Goal: Task Accomplishment & Management: Manage account settings

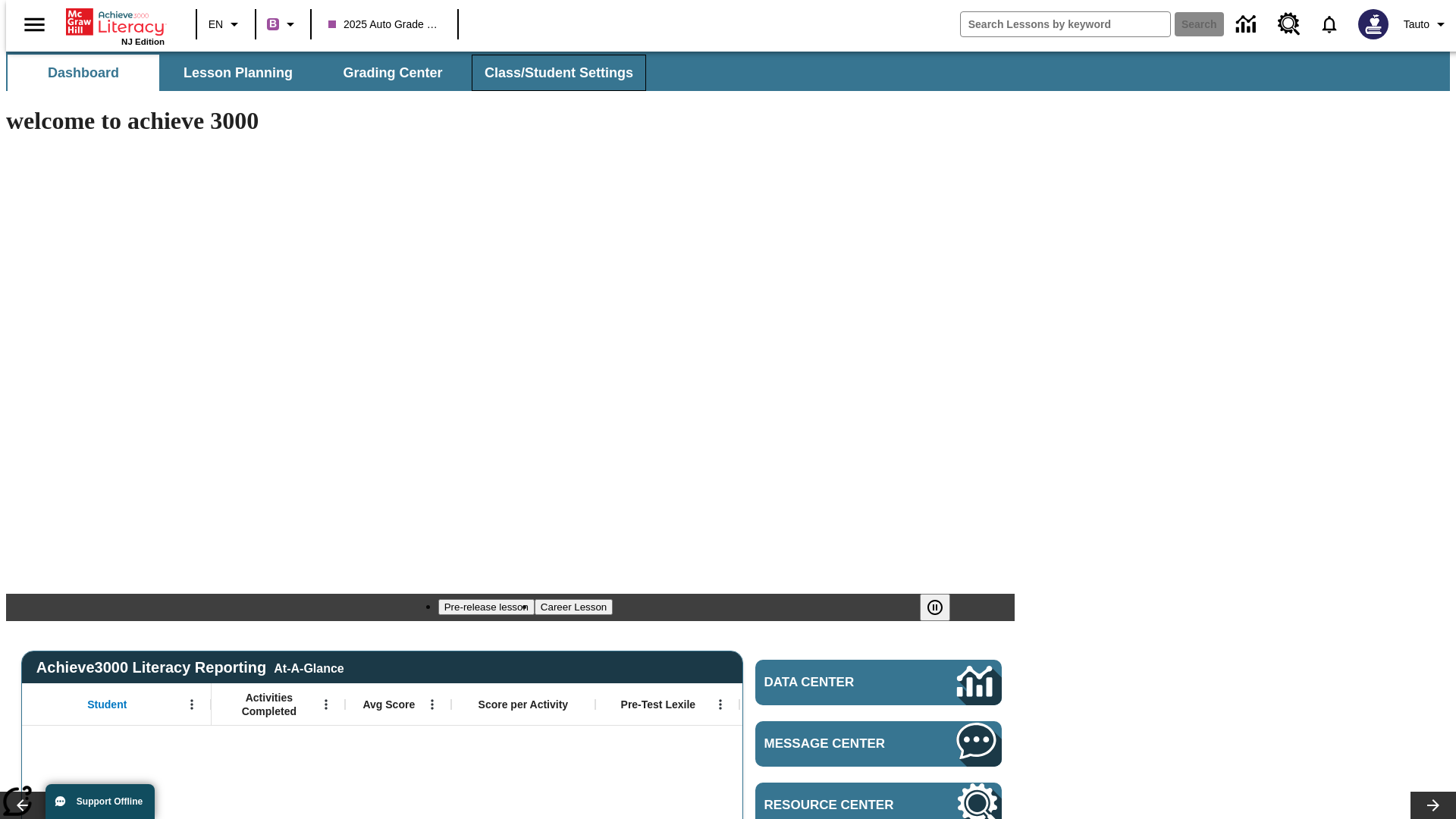
click at [551, 73] on span "Class/Student Settings" at bounding box center [559, 73] width 148 height 18
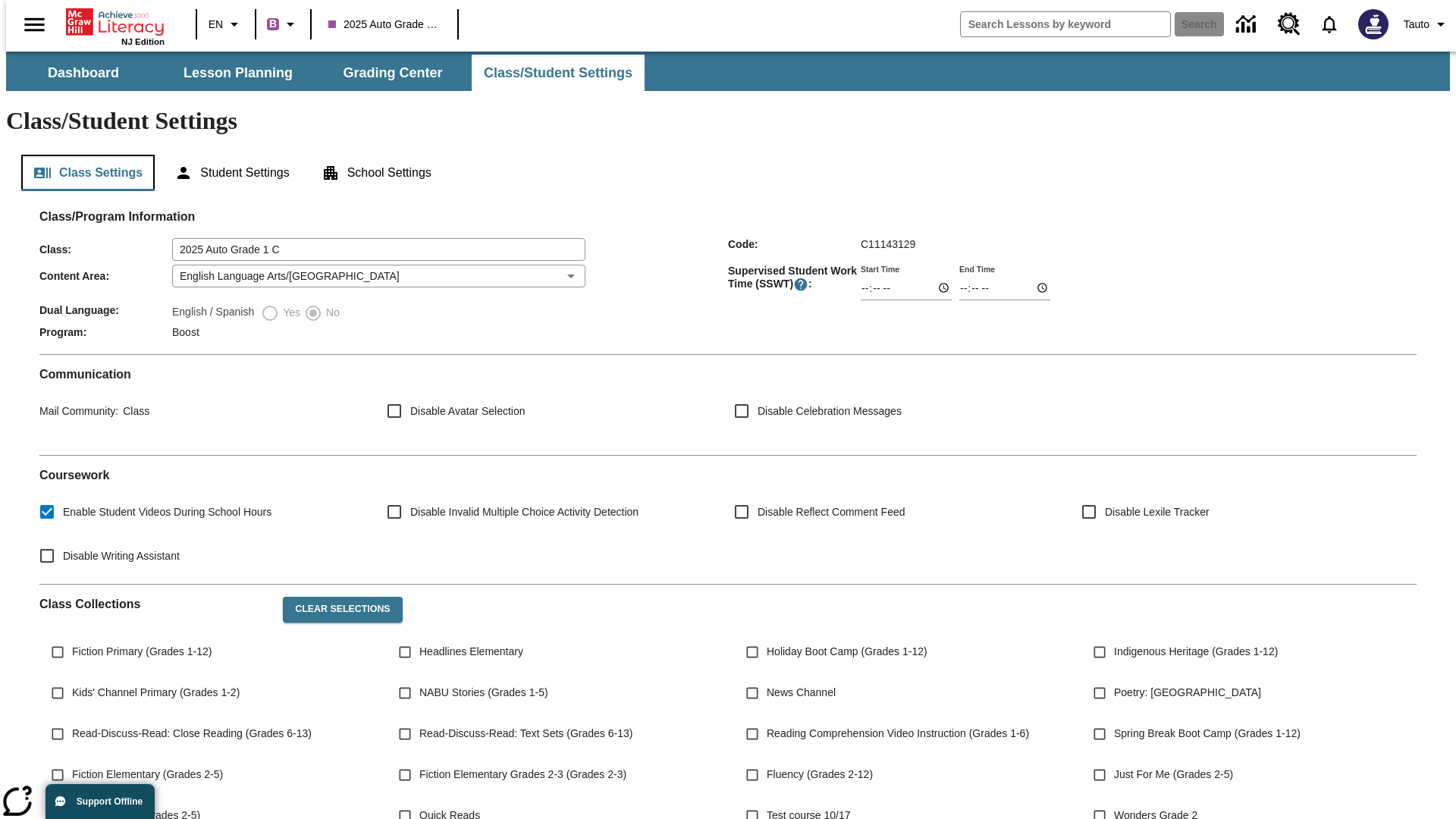
click at [82, 155] on button "Class Settings" at bounding box center [87, 173] width 133 height 36
type input "Wolff and Sons"
type input "06:00"
type input "06:01"
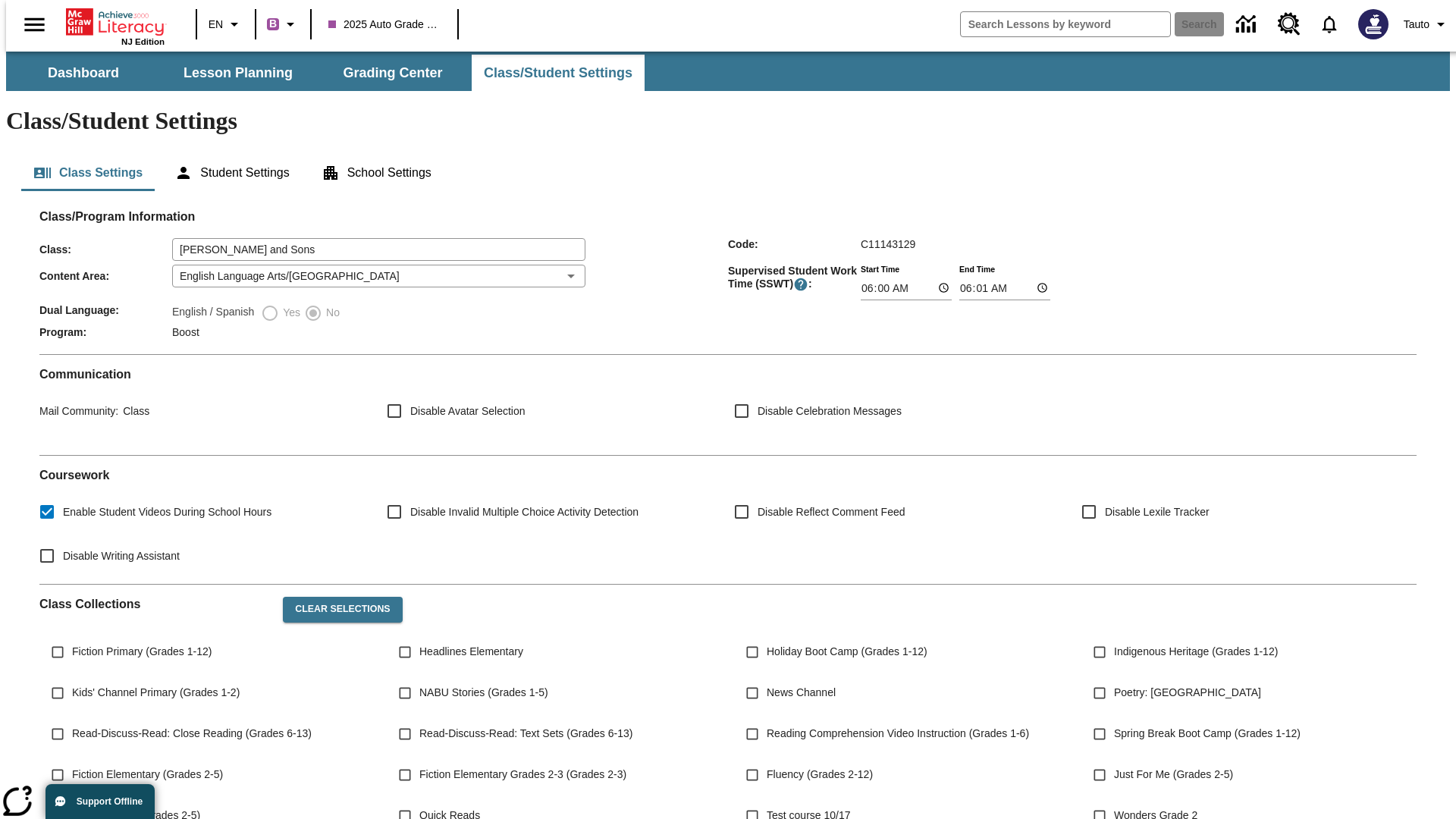
scroll to position [222, 0]
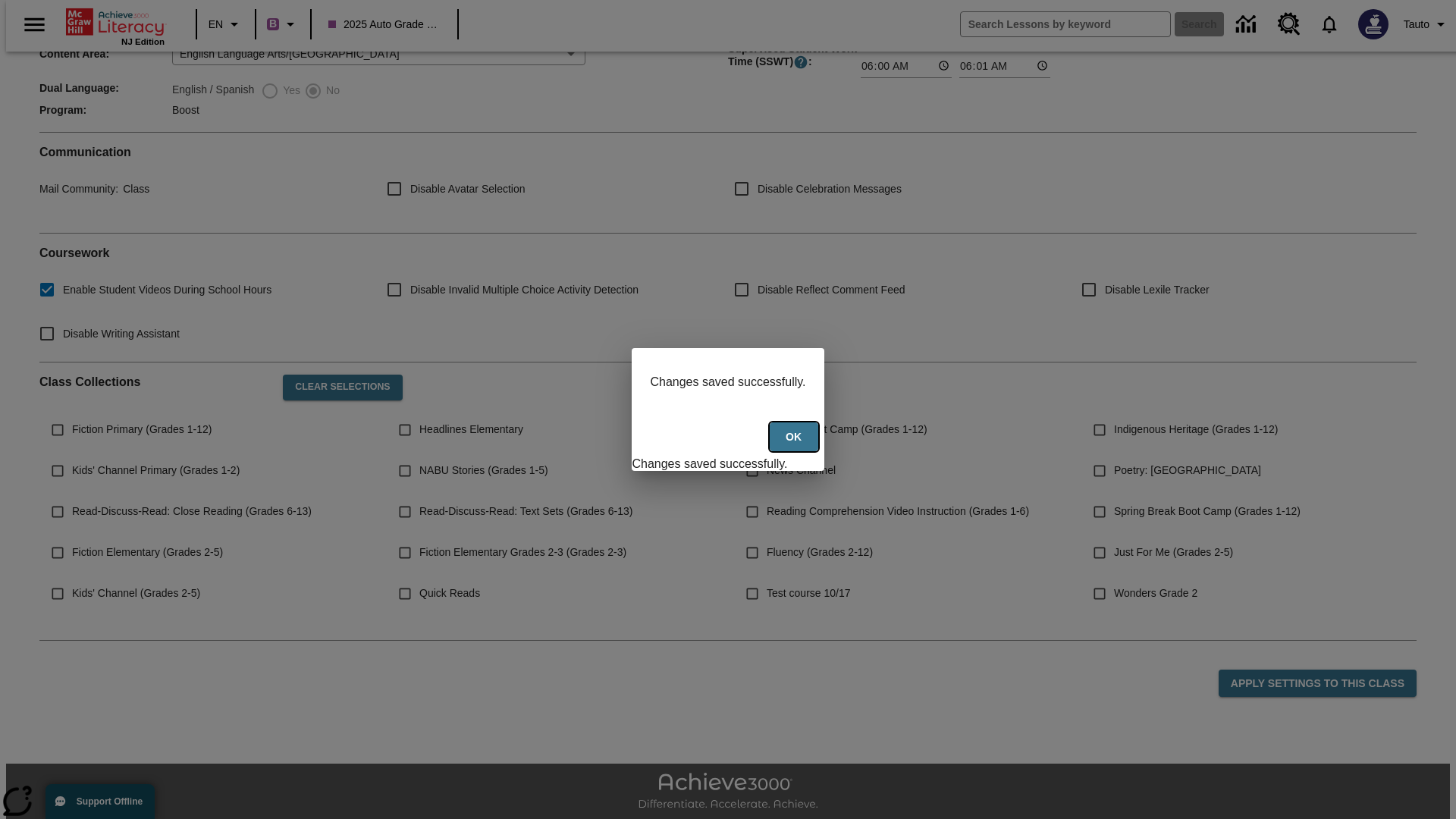
click at [795, 445] on button "Ok" at bounding box center [794, 437] width 48 height 30
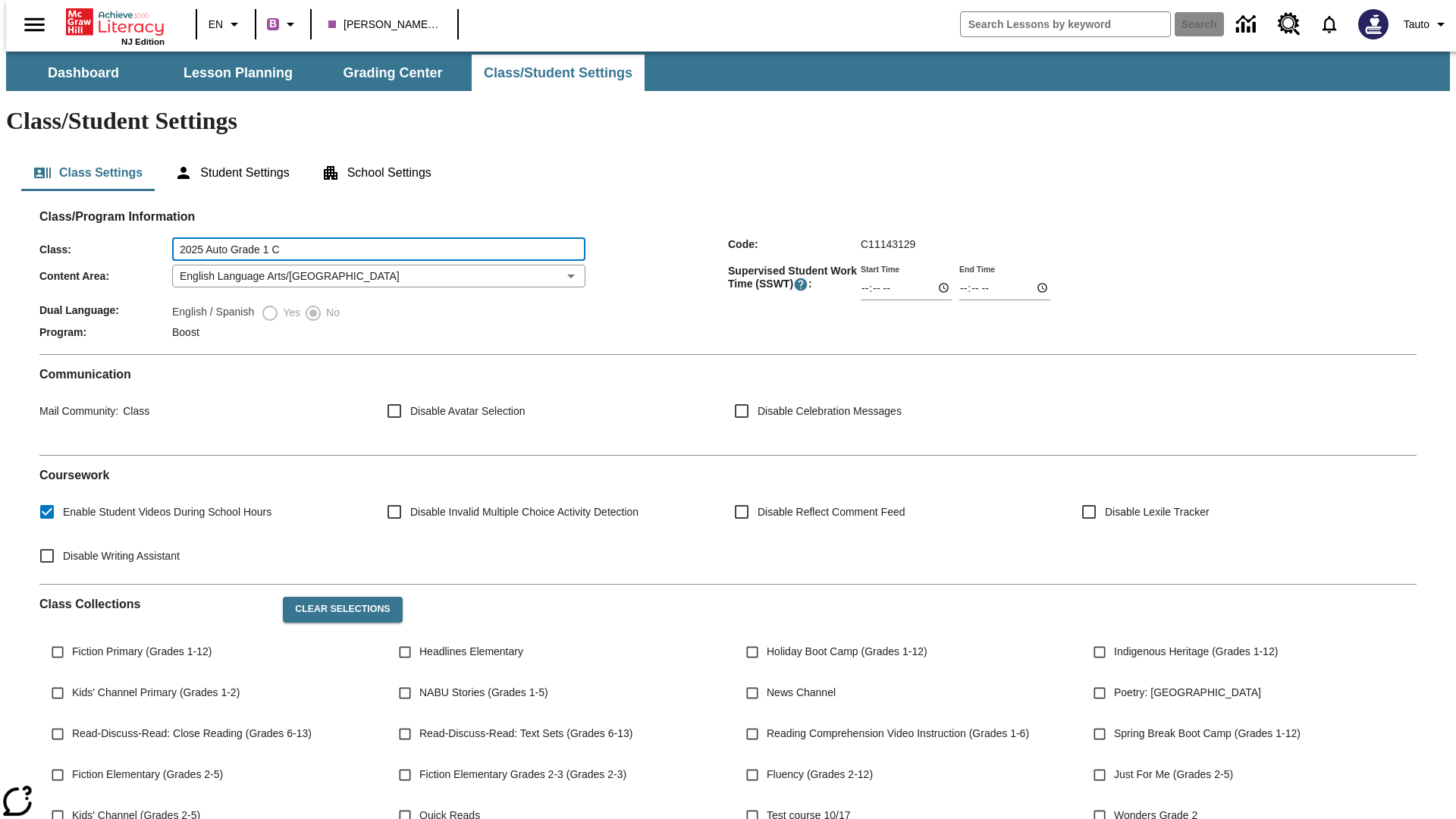
type input "2025 Auto Grade 1 C"
type input "06:00"
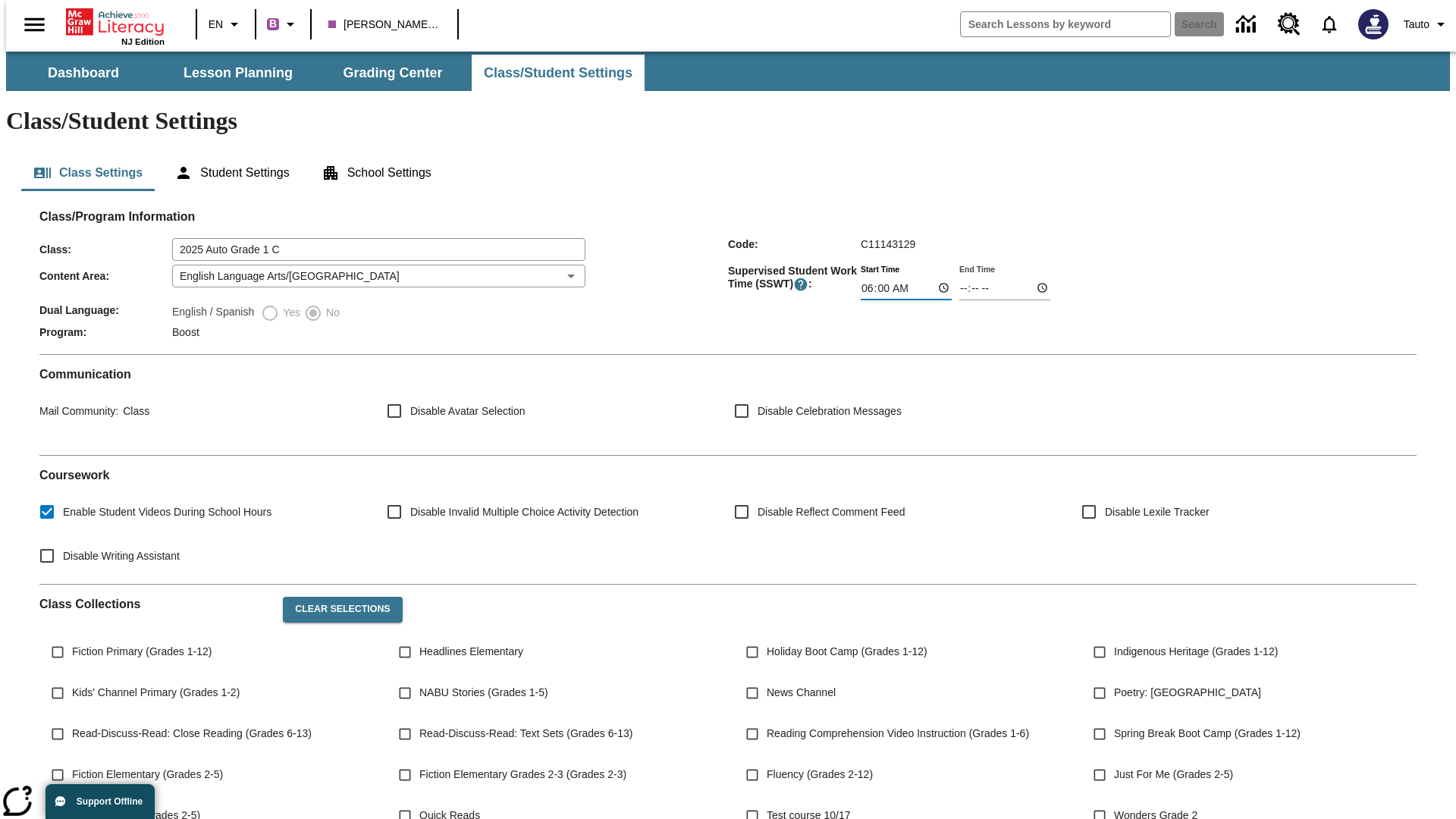
type input "06:01"
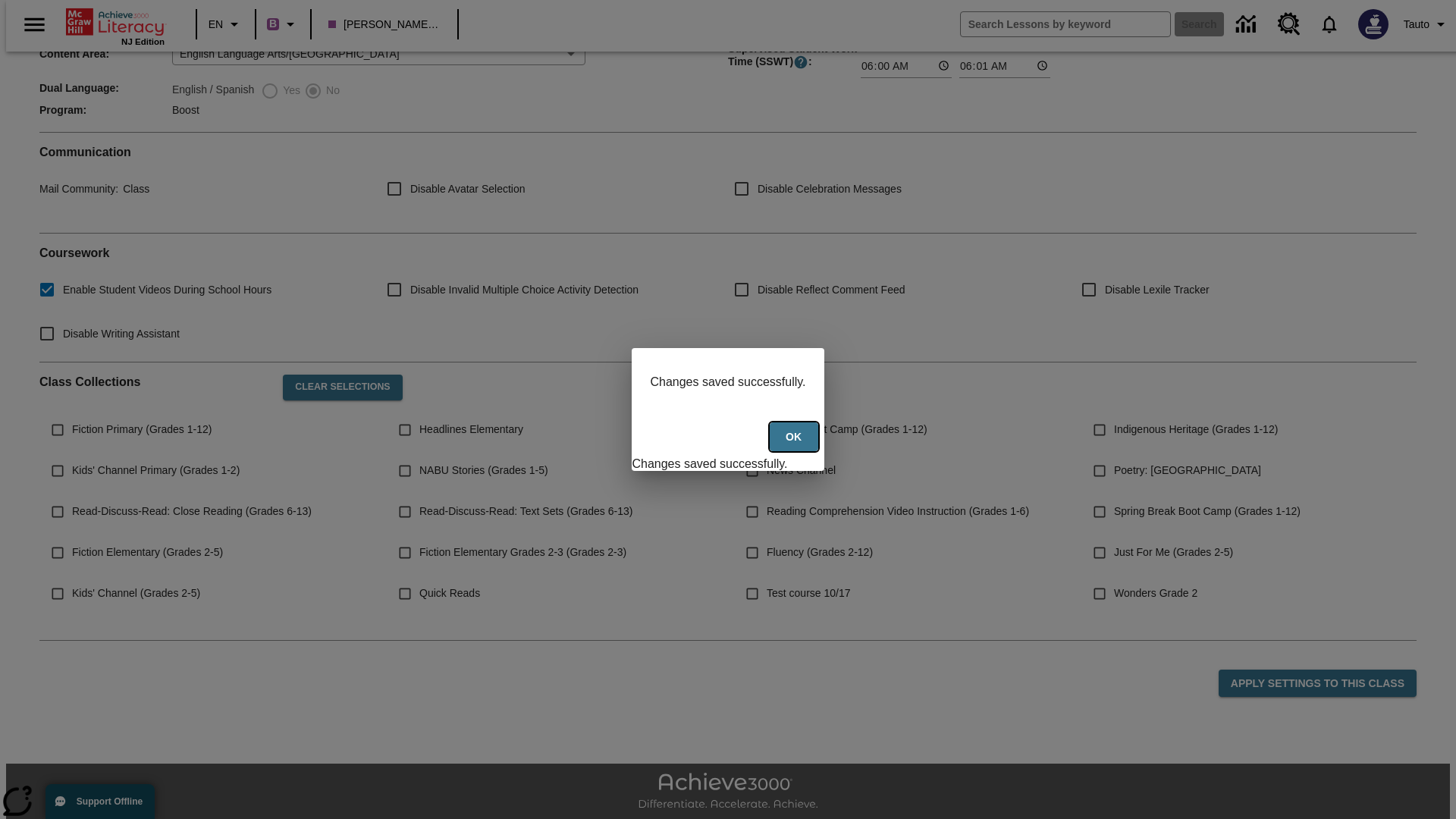
click at [795, 445] on button "Ok" at bounding box center [794, 437] width 48 height 30
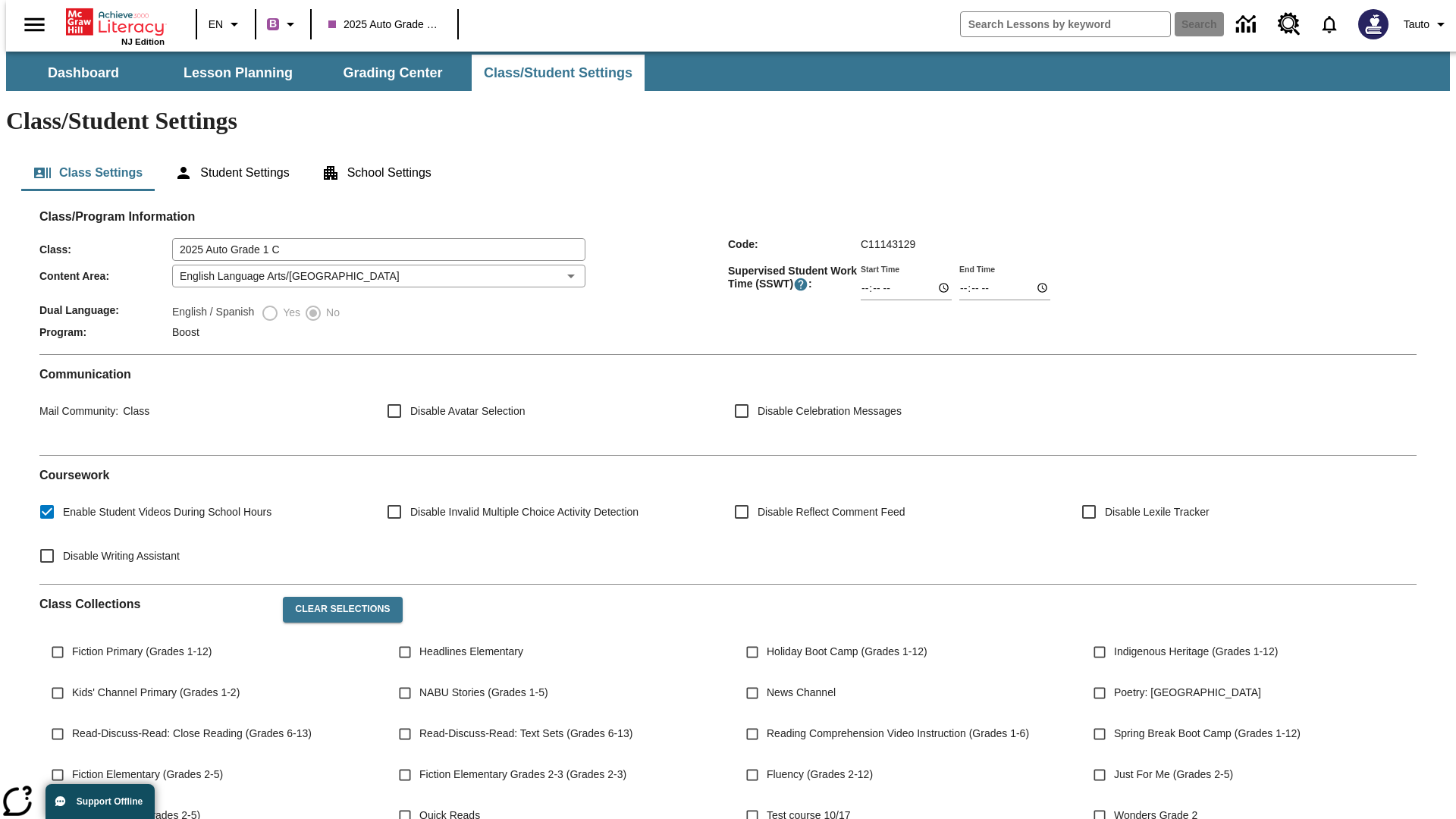
scroll to position [222, 0]
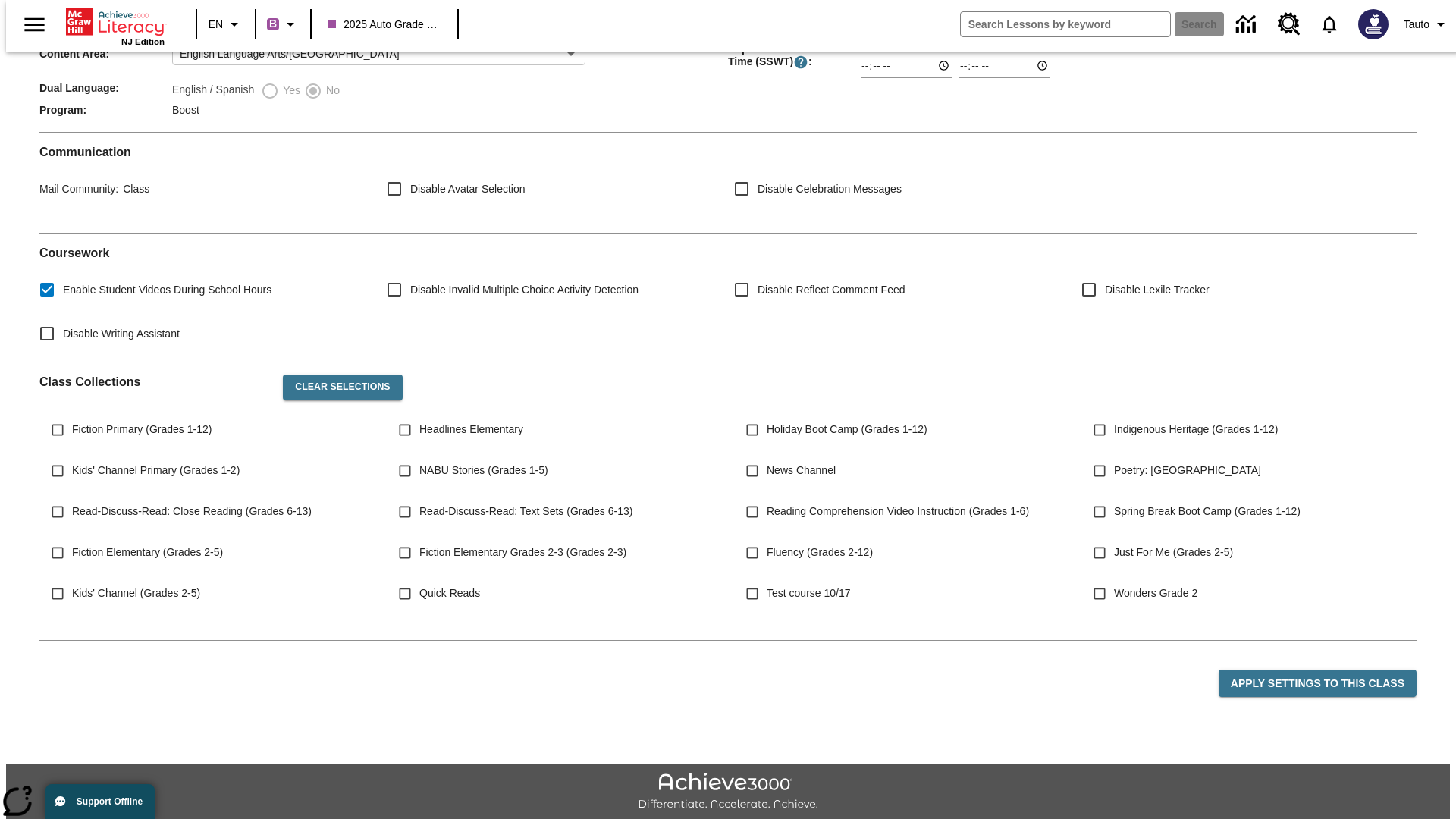
click at [373, 232] on body "Skip to main content NJ Edition EN B 2025 Auto Grade 1 C Search Tauto Dashboard…" at bounding box center [728, 345] width 1444 height 1033
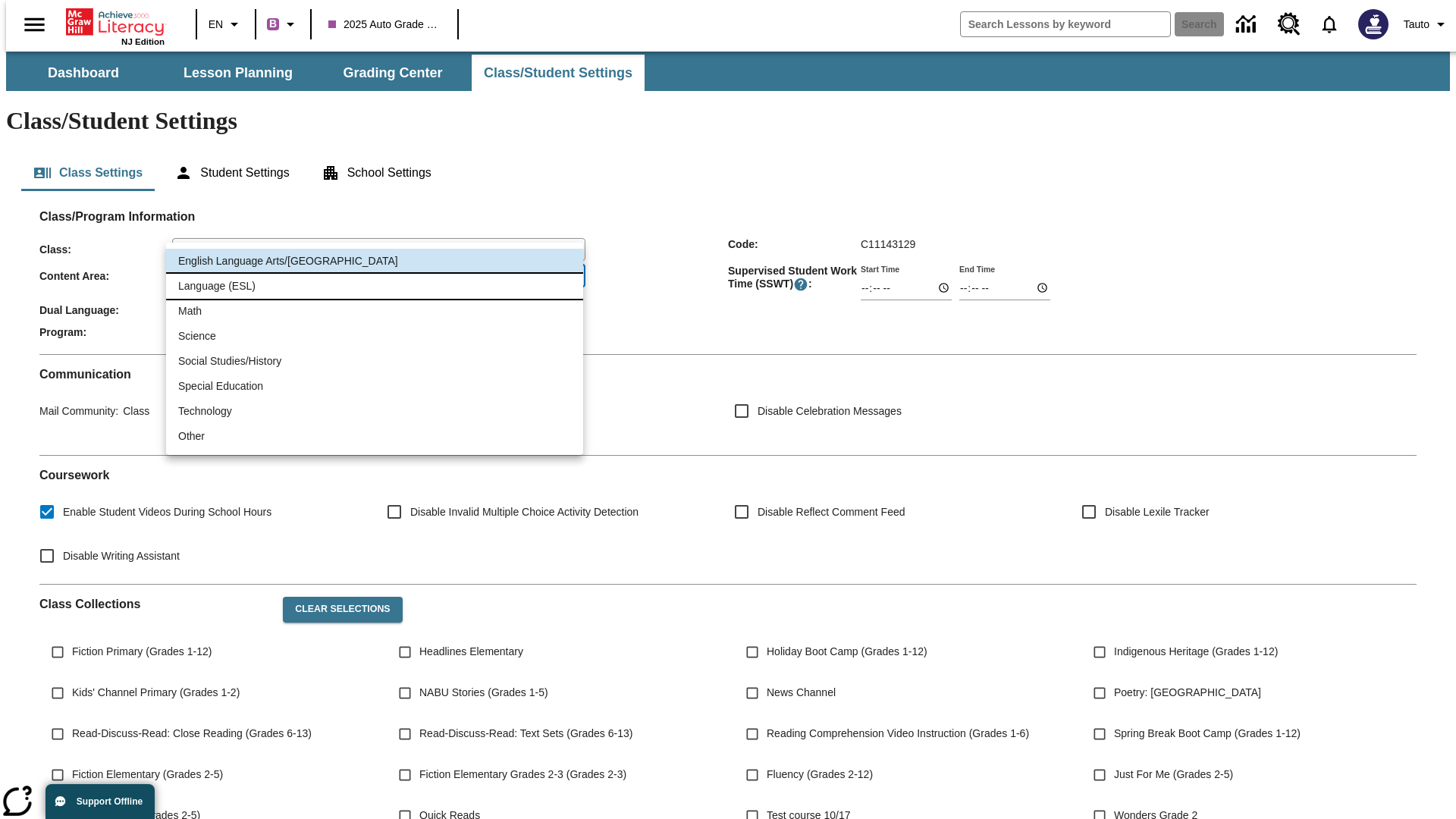
click at [374, 286] on li "Language (ESL)" at bounding box center [374, 286] width 417 height 25
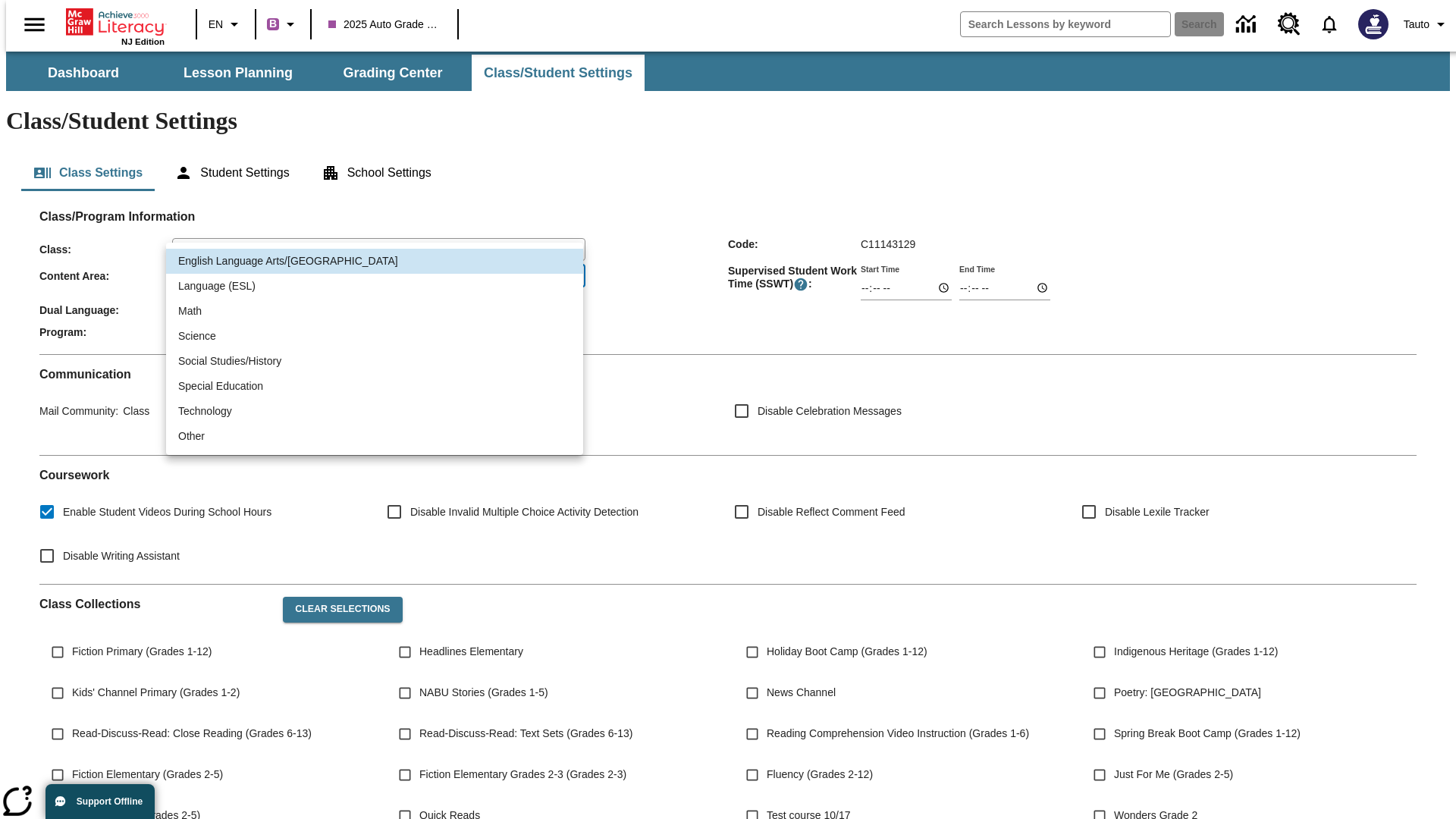
type input "2"
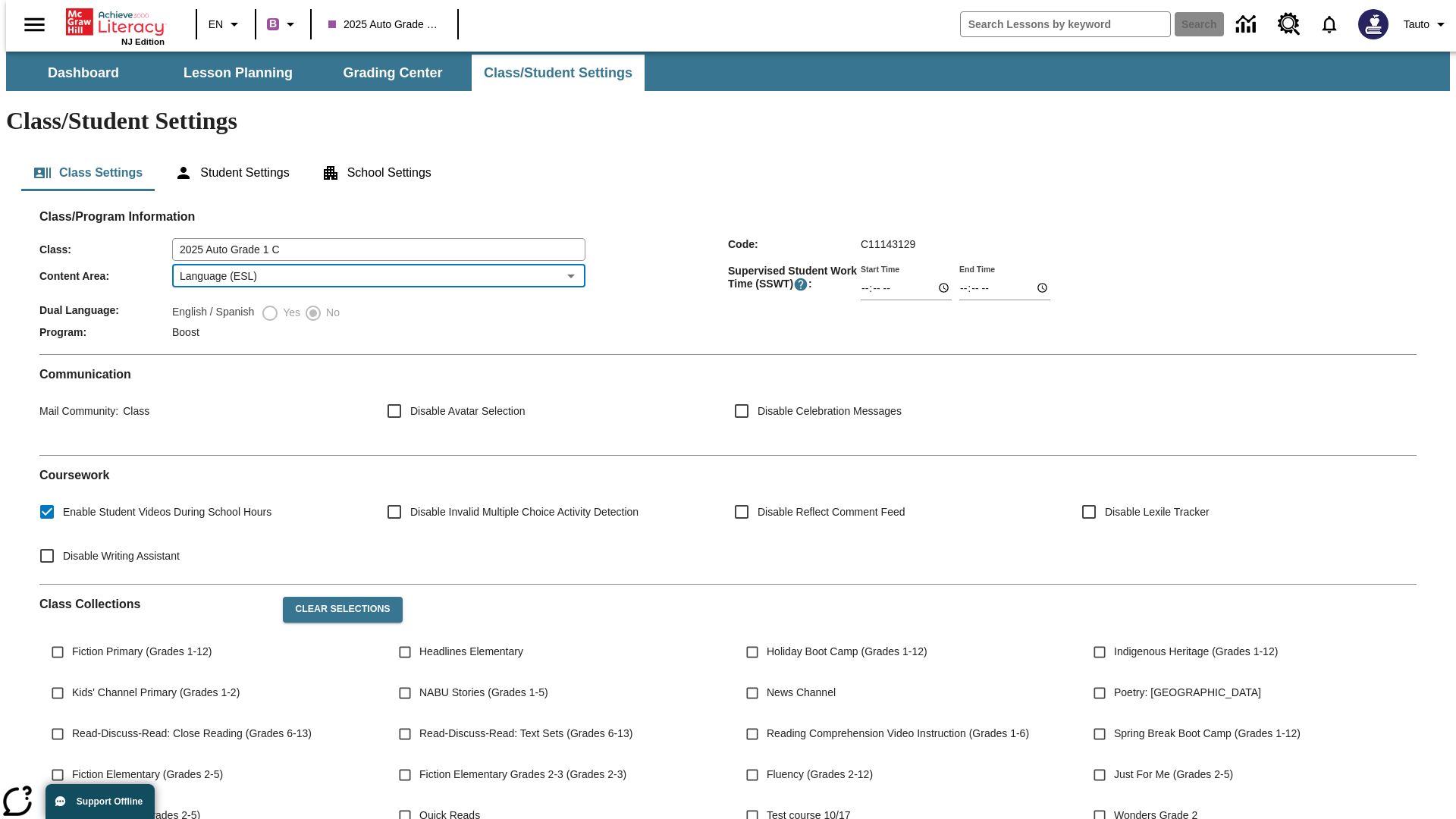
scroll to position [222, 0]
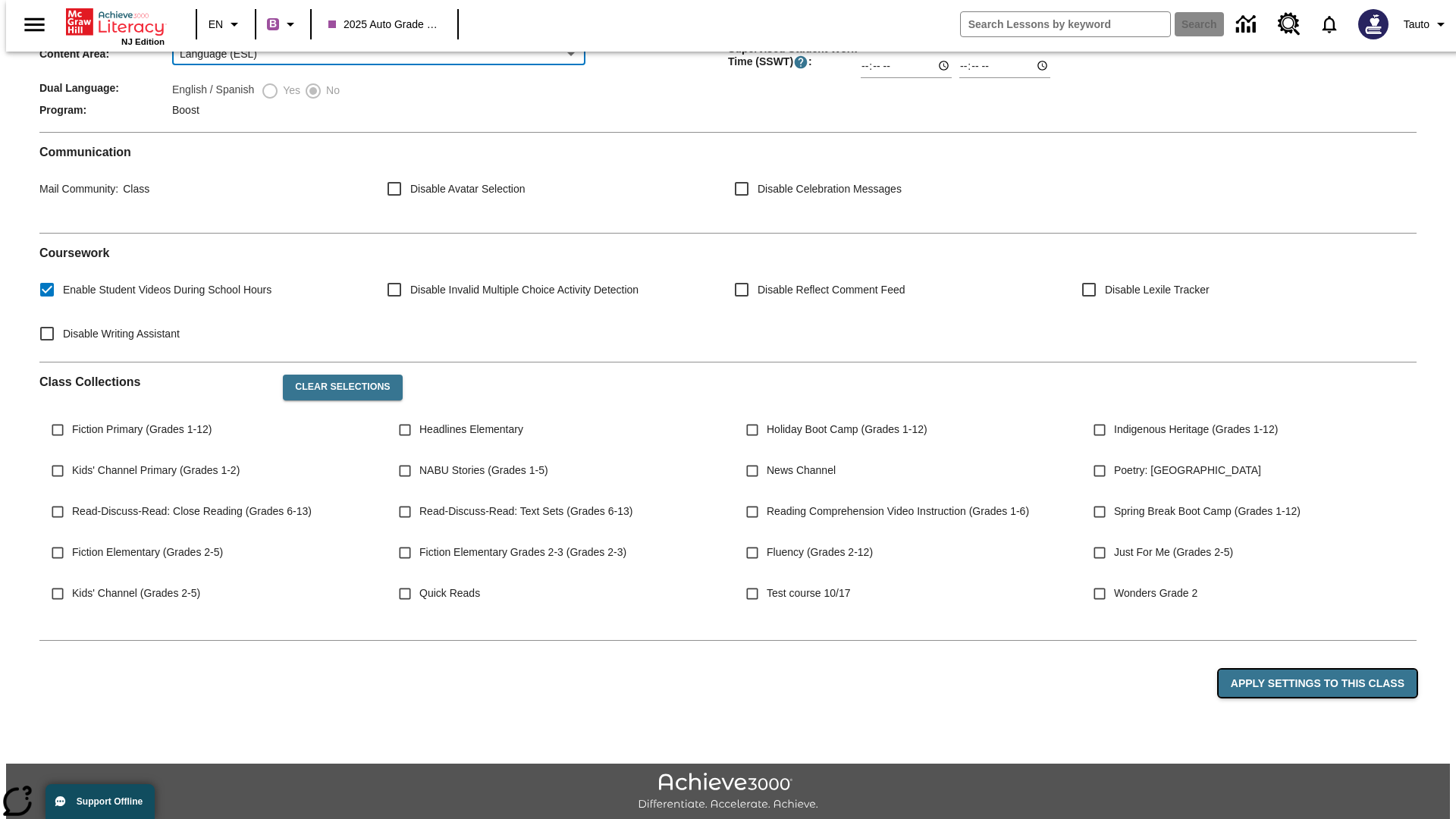
click at [1326, 670] on button "Apply Settings to this Class" at bounding box center [1317, 683] width 198 height 28
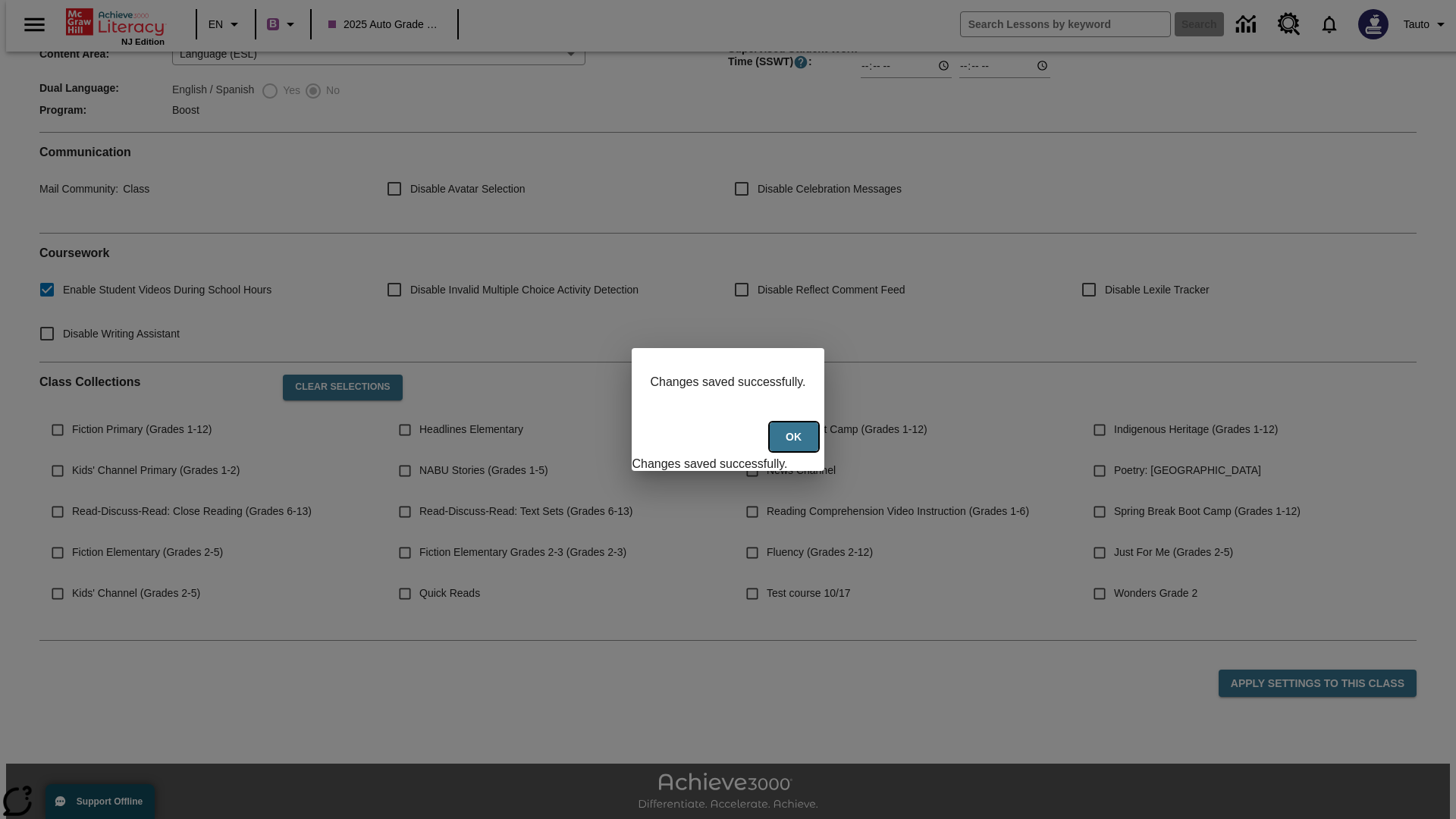
click at [795, 445] on button "Ok" at bounding box center [794, 437] width 48 height 30
